Goal: Communication & Community: Answer question/provide support

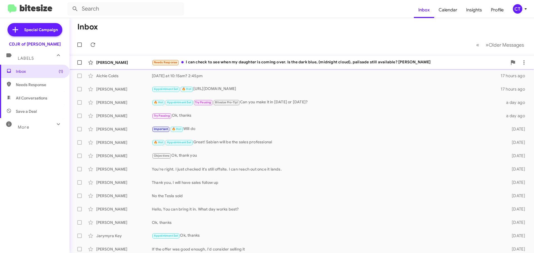
click at [205, 65] on div "Needs Response I can check to see when my daughter is coming over. Is the dark …" at bounding box center [329, 62] width 355 height 6
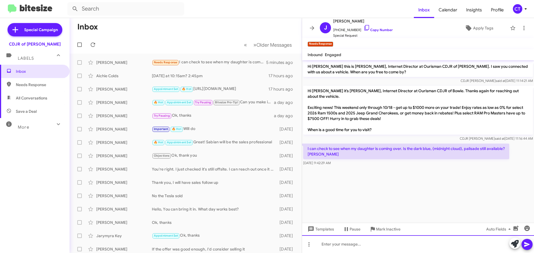
click at [336, 247] on div at bounding box center [418, 245] width 232 height 18
paste div
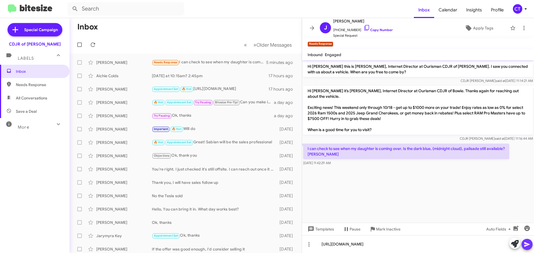
click at [531, 244] on button at bounding box center [526, 244] width 11 height 11
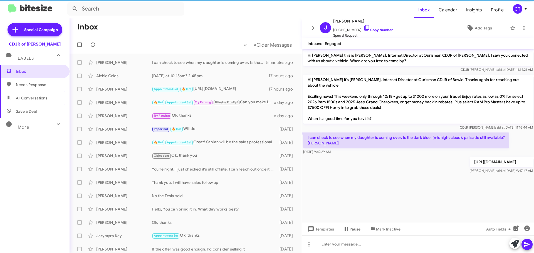
click at [525, 9] on icon at bounding box center [526, 8] width 2 height 1
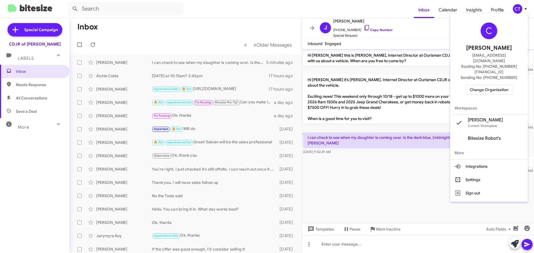
click at [496, 84] on div "C Ciara Taylor ctaylor@ourismancars.com Routing No: +1 (240) 533-1200 Sending N…" at bounding box center [489, 59] width 78 height 86
click at [495, 85] on span "Change Organization" at bounding box center [489, 89] width 39 height 9
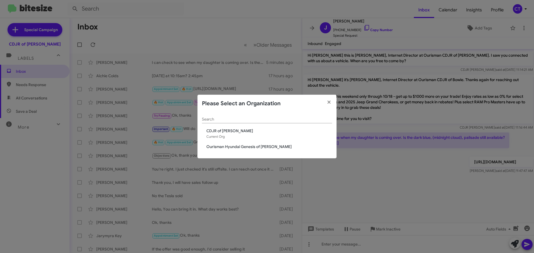
click at [255, 141] on div "Search CDJR of Bowie Current Org Ourisman Hyundai Genesis of Bowie" at bounding box center [266, 136] width 139 height 46
click at [256, 148] on span "Ourisman Hyundai Genesis of [PERSON_NAME]" at bounding box center [269, 147] width 126 height 6
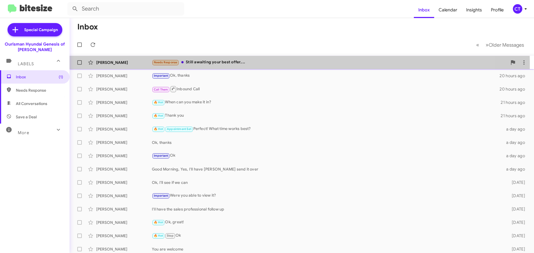
click at [229, 64] on div "Needs Response Still awaiting your best offer...." at bounding box center [329, 62] width 355 height 6
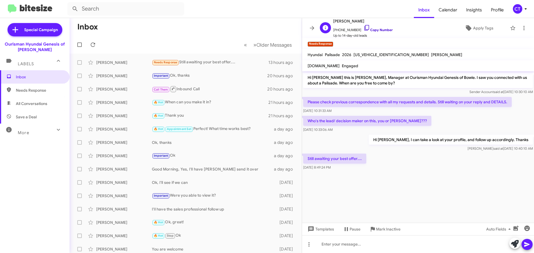
click at [363, 28] on icon at bounding box center [366, 27] width 7 height 7
click at [523, 28] on icon at bounding box center [524, 28] width 7 height 7
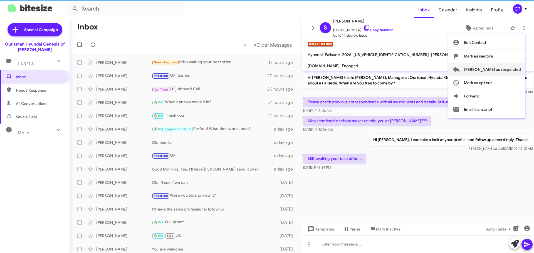
click at [504, 65] on span "Mark as responded" at bounding box center [492, 69] width 57 height 13
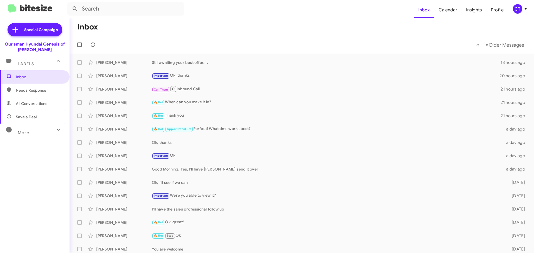
click at [520, 10] on div "CT" at bounding box center [517, 8] width 9 height 9
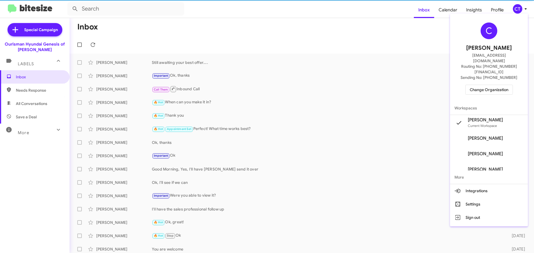
click at [501, 85] on span "Change Organization" at bounding box center [489, 89] width 39 height 9
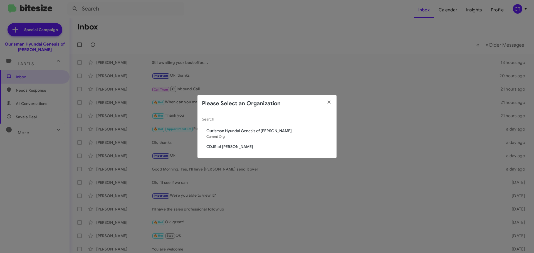
click at [211, 146] on span "CDJR of [PERSON_NAME]" at bounding box center [269, 147] width 126 height 6
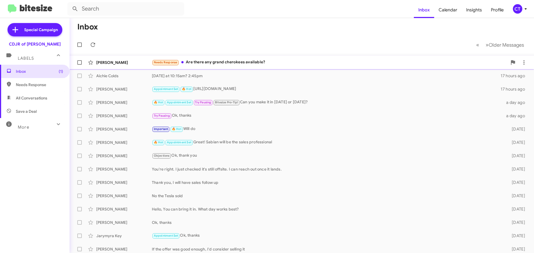
click at [284, 63] on div "Needs Response Are there any grand cherokees available?" at bounding box center [329, 62] width 355 height 6
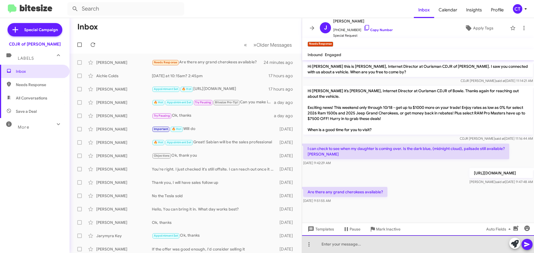
click at [337, 243] on div at bounding box center [418, 245] width 232 height 18
drag, startPoint x: 345, startPoint y: 245, endPoint x: 345, endPoint y: 248, distance: 3.6
click at [345, 245] on div "Yes, can youo umake it in today?" at bounding box center [418, 245] width 232 height 18
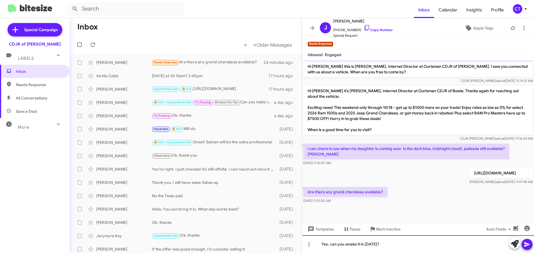
click at [347, 245] on div "Yes, can you umake it in today?" at bounding box center [418, 245] width 232 height 18
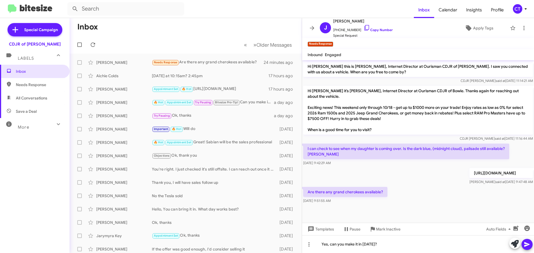
click at [531, 244] on button at bounding box center [526, 244] width 11 height 11
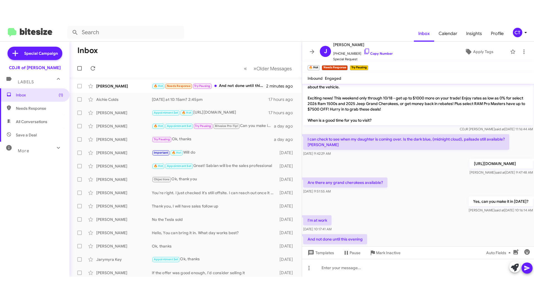
scroll to position [44, 0]
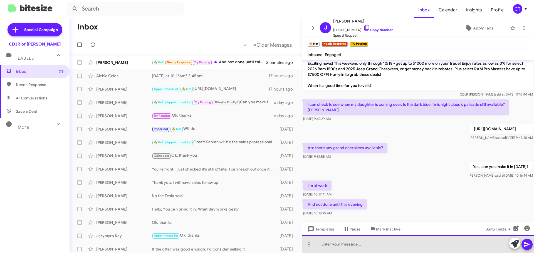
click at [331, 242] on div at bounding box center [418, 245] width 232 height 18
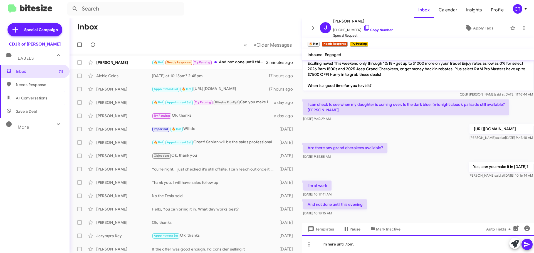
click at [372, 245] on div "I'm here until 7pm." at bounding box center [418, 245] width 232 height 18
click at [415, 246] on div "I'm here until 7pm. We reopen tomorrow morning aT 11AM" at bounding box center [418, 245] width 232 height 18
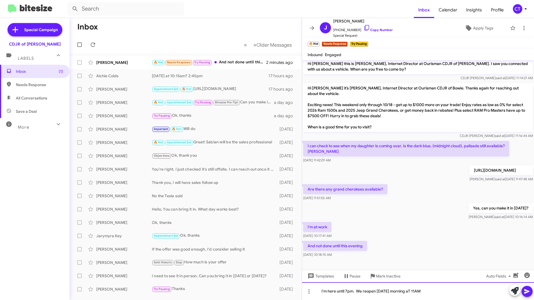
scroll to position [0, 0]
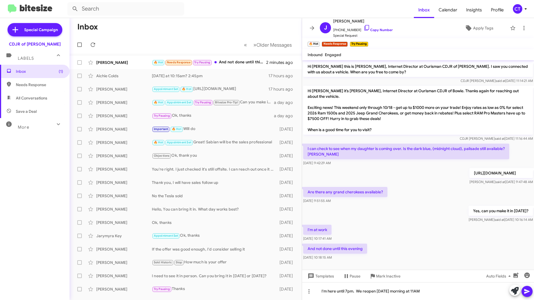
click at [524, 253] on icon at bounding box center [527, 291] width 7 height 7
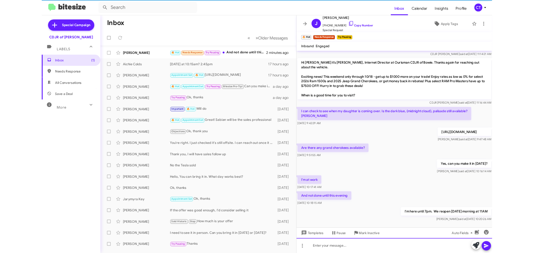
scroll to position [18, 0]
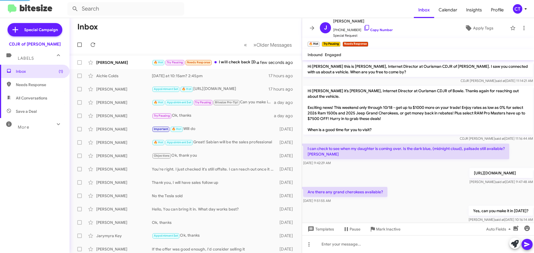
scroll to position [125, 0]
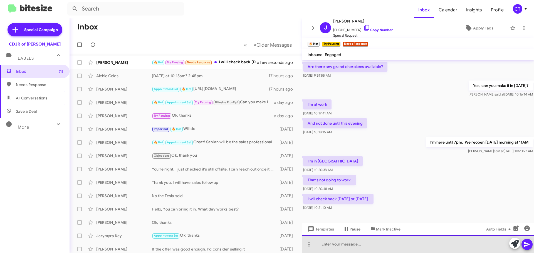
click at [384, 249] on div at bounding box center [418, 245] width 232 height 18
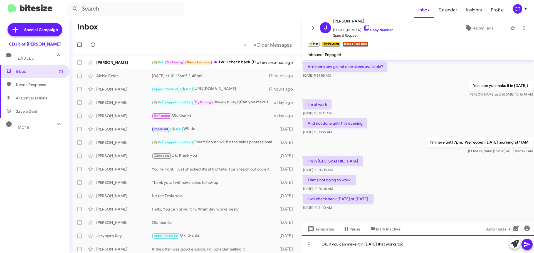
click at [382, 244] on div "Ok, if you can make it in tomorrow that works too" at bounding box center [418, 245] width 232 height 18
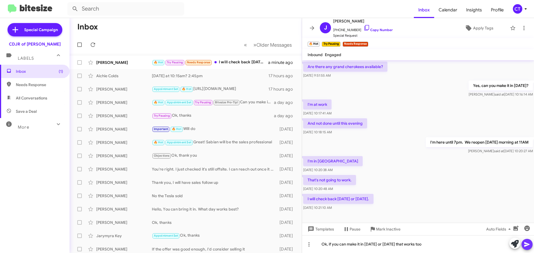
click at [528, 247] on icon at bounding box center [527, 244] width 7 height 7
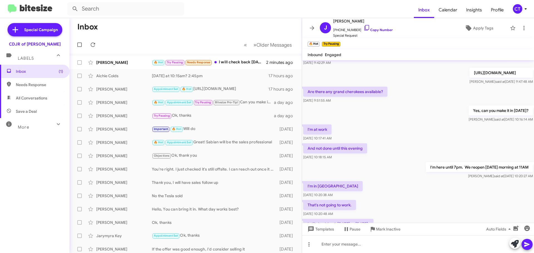
scroll to position [146, 0]
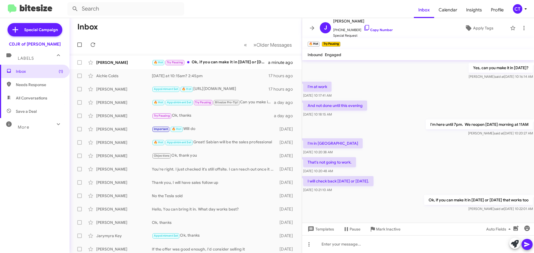
scroll to position [146, 0]
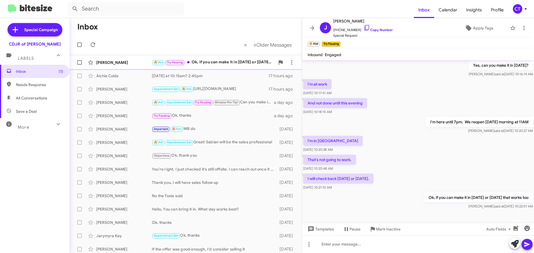
click at [240, 64] on div "🔥 Hot Try Pausing Ok, if you can make it in [DATE] or [DATE] that works too" at bounding box center [213, 62] width 123 height 6
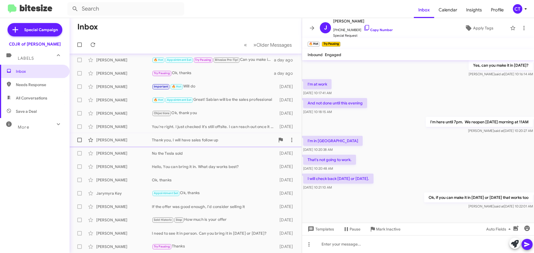
scroll to position [0, 0]
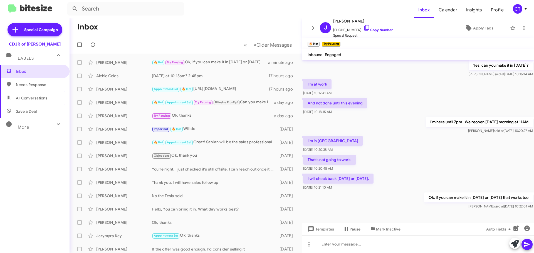
click at [525, 9] on icon at bounding box center [525, 9] width 7 height 7
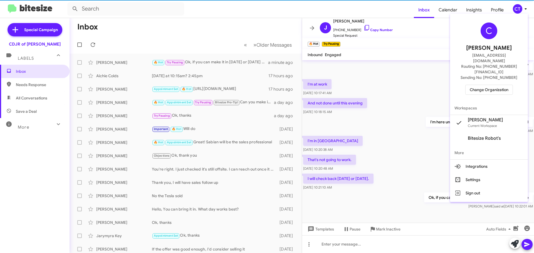
click at [474, 85] on button "Change Organization" at bounding box center [489, 90] width 48 height 10
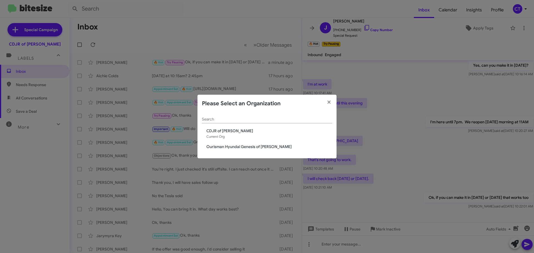
click at [227, 145] on span "Ourisman Hyundai Genesis of [PERSON_NAME]" at bounding box center [269, 147] width 126 height 6
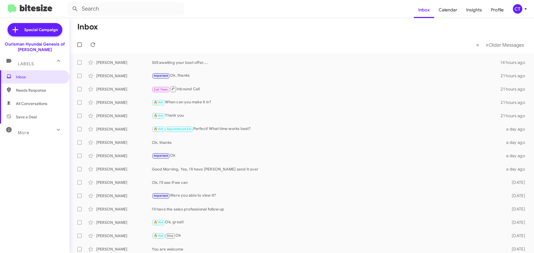
click at [526, 9] on icon at bounding box center [526, 8] width 2 height 1
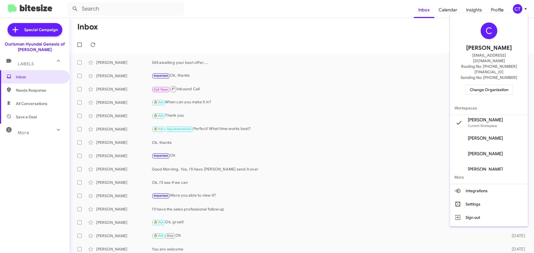
click at [488, 85] on span "Change Organization" at bounding box center [489, 89] width 39 height 9
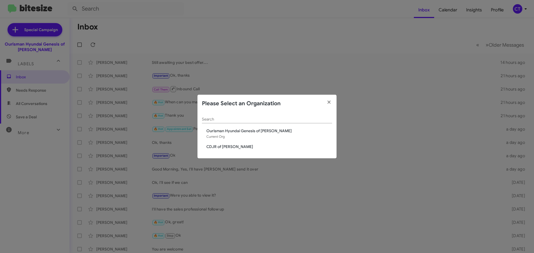
click at [212, 147] on span "CDJR of [PERSON_NAME]" at bounding box center [269, 147] width 126 height 6
